Goal: Information Seeking & Learning: Learn about a topic

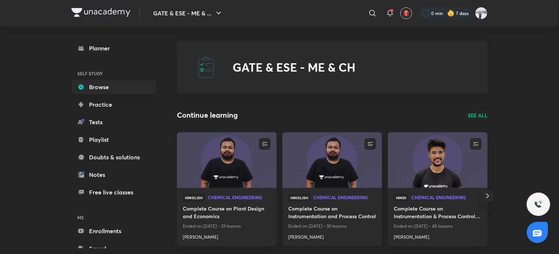
click at [351, 176] on img at bounding box center [331, 160] width 101 height 57
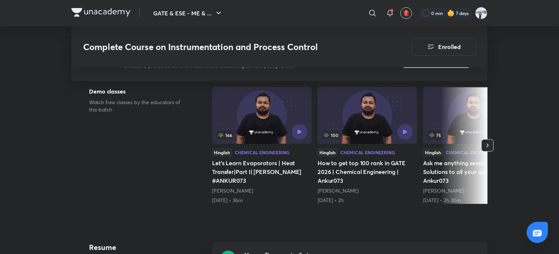
scroll to position [205, 0]
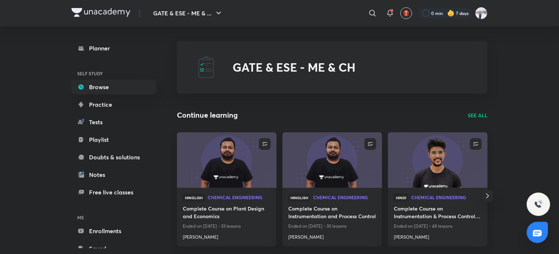
click at [473, 114] on p "SEE ALL" at bounding box center [477, 116] width 20 height 8
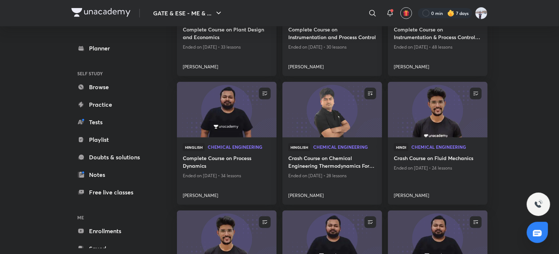
scroll to position [155, 0]
click at [224, 120] on img at bounding box center [226, 109] width 101 height 57
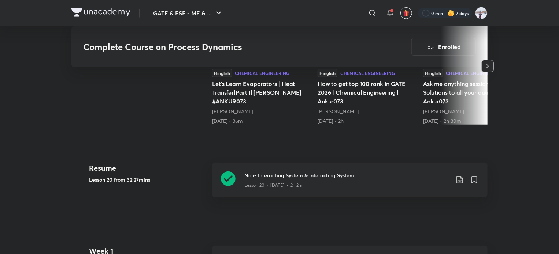
scroll to position [268, 0]
click at [274, 184] on p "Lesson 20 • [DATE] • 2h 2m" at bounding box center [273, 184] width 58 height 7
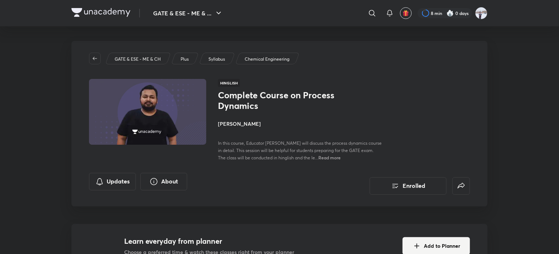
click at [451, 15] on img at bounding box center [449, 13] width 7 height 7
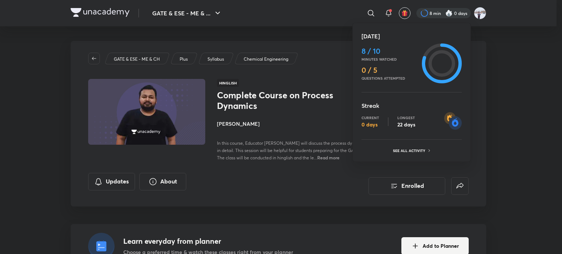
click at [525, 118] on div at bounding box center [281, 127] width 562 height 254
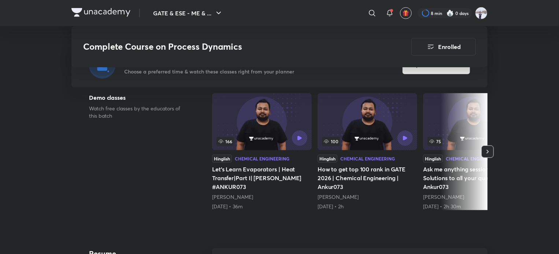
scroll to position [183, 0]
